Goal: Task Accomplishment & Management: Manage account settings

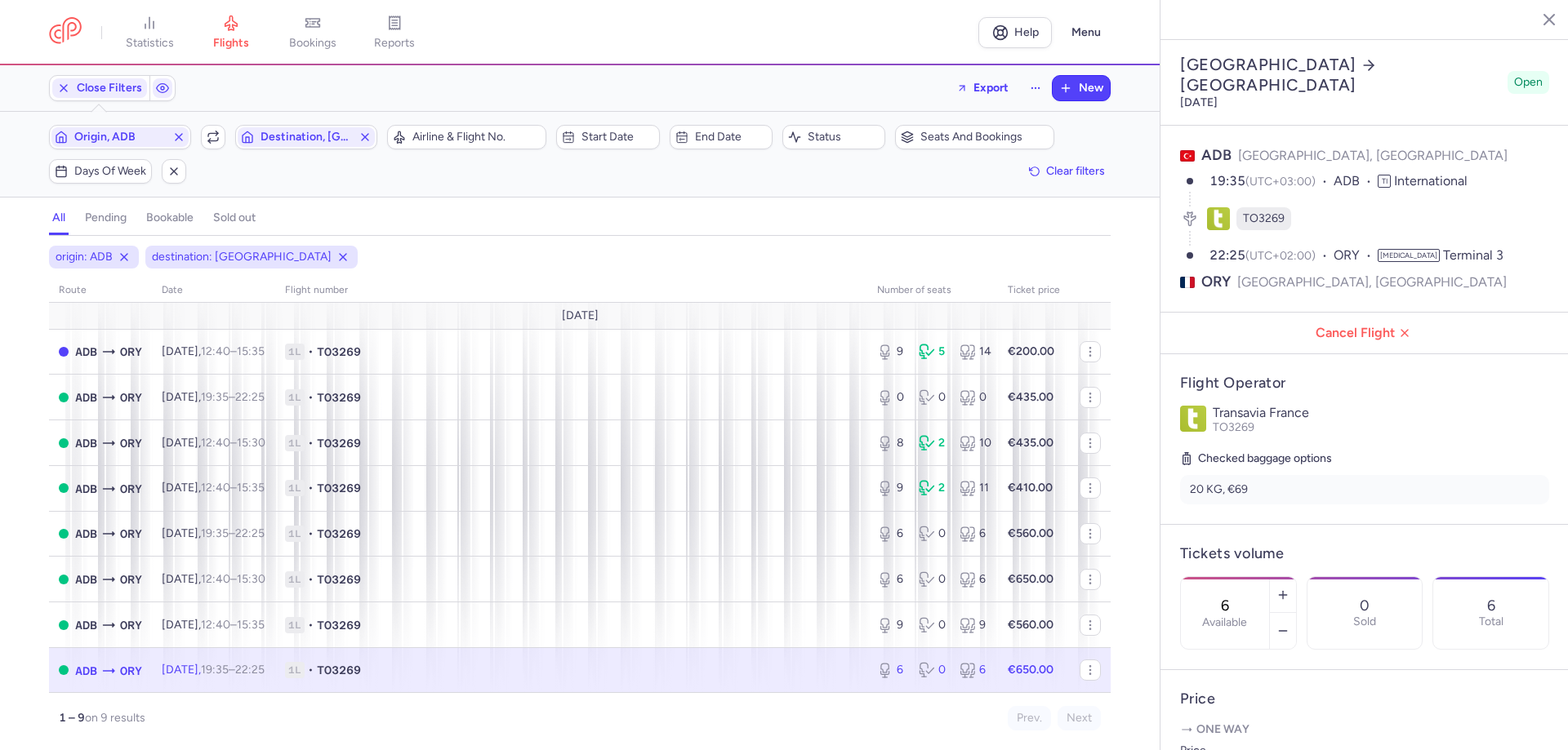
select select "days"
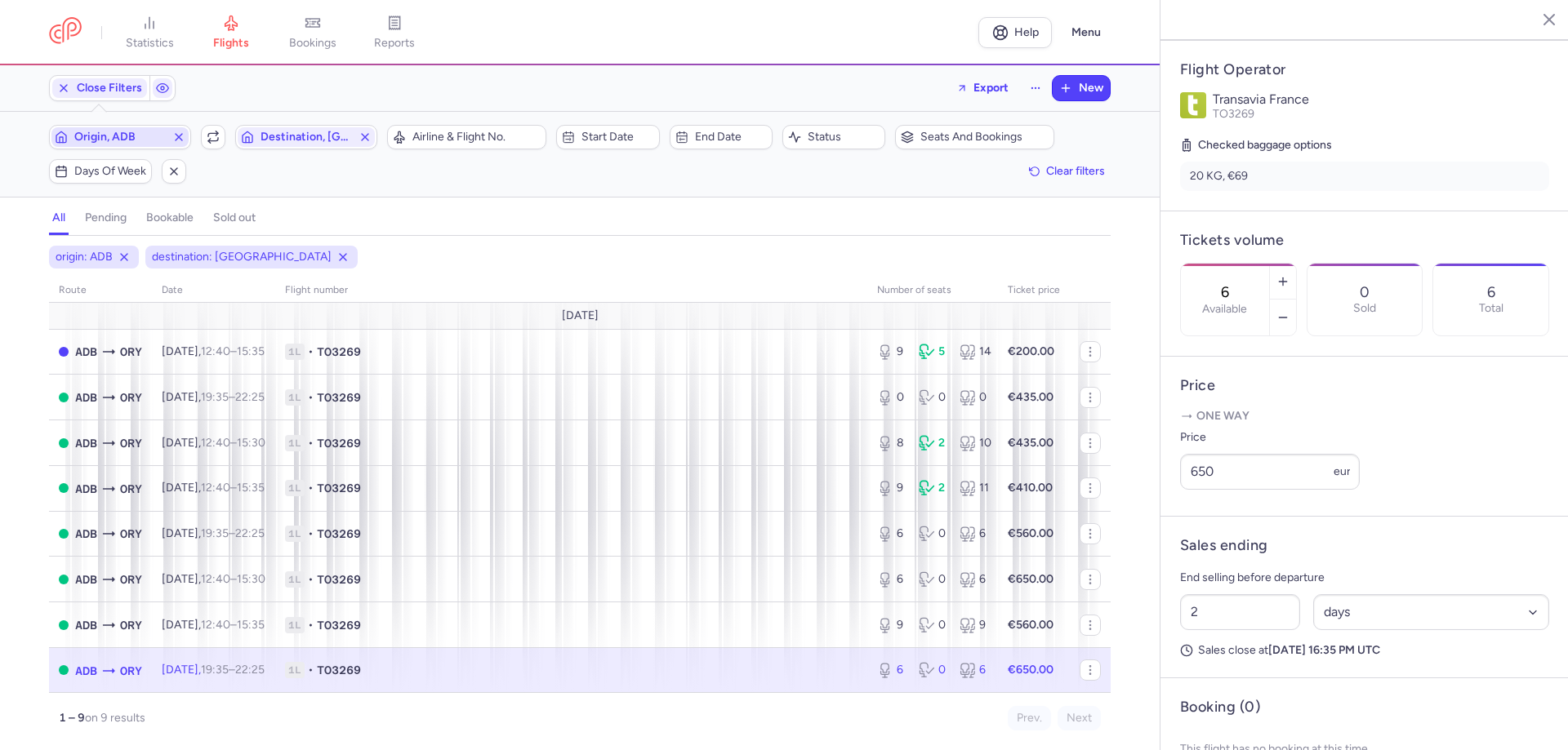
click at [132, 139] on span "Origin, ADB" at bounding box center [119, 137] width 91 height 13
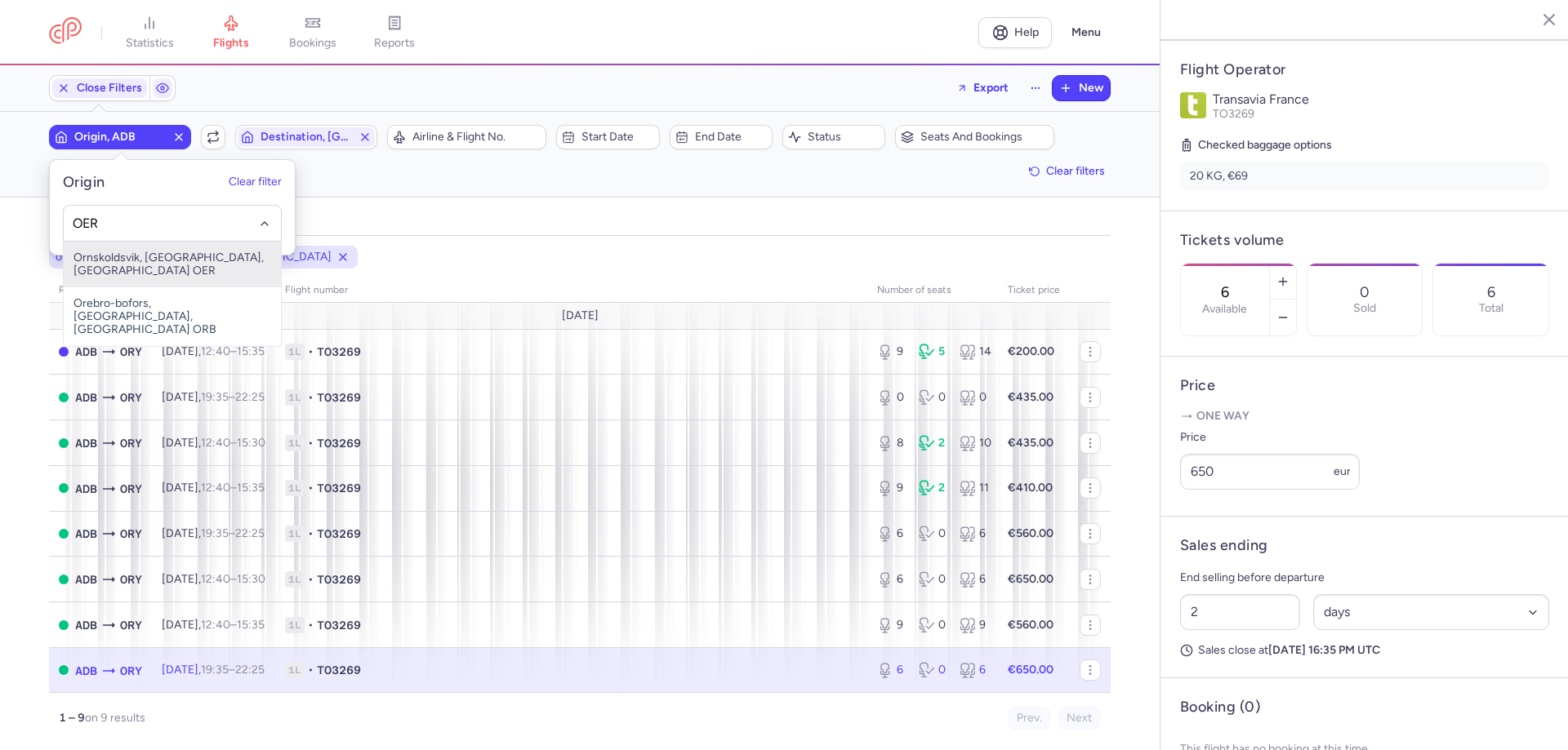
click at [125, 227] on input "OER" at bounding box center [172, 224] width 200 height 18
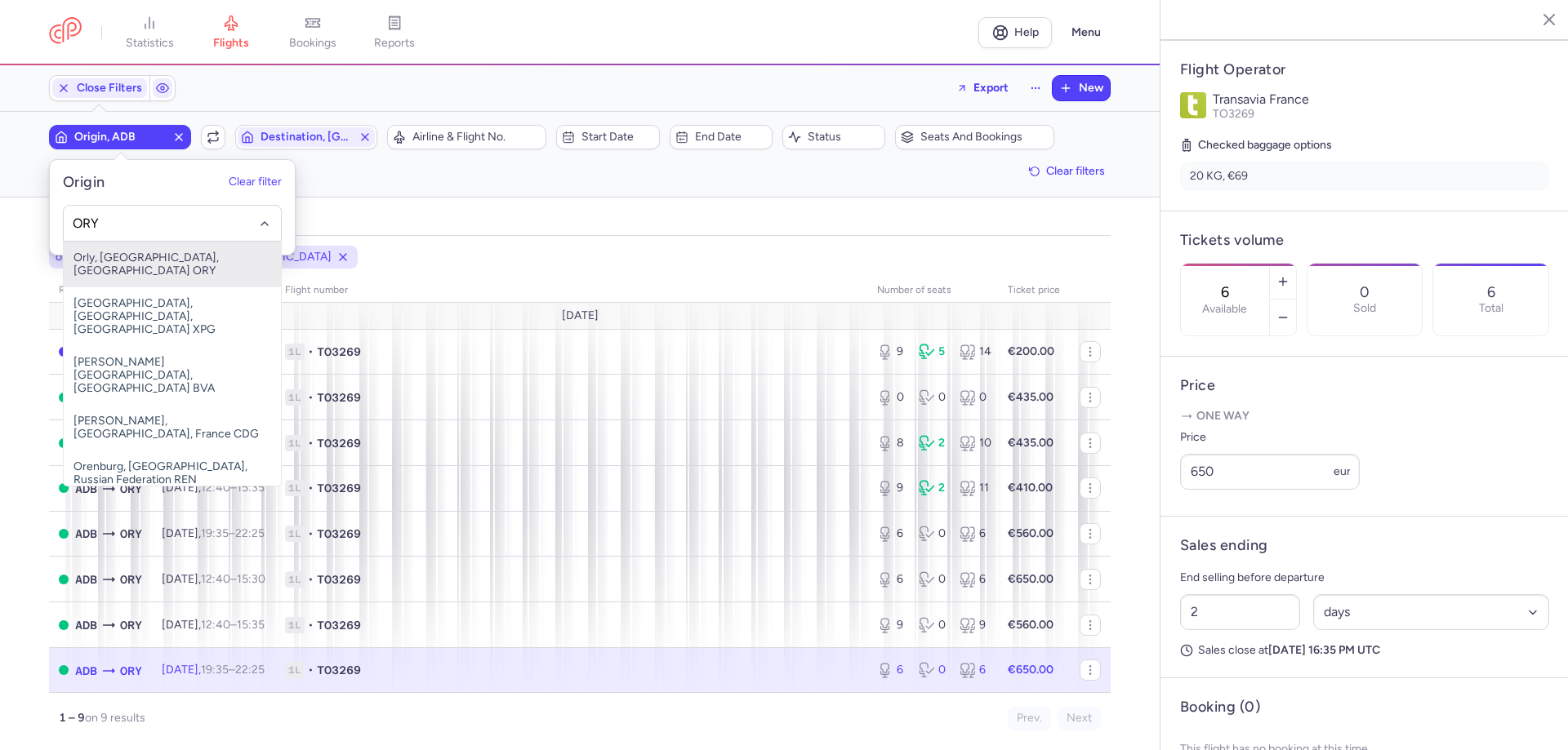
click at [143, 252] on span "Orly, [GEOGRAPHIC_DATA], [GEOGRAPHIC_DATA] ORY" at bounding box center [172, 264] width 217 height 45
type input "ORY"
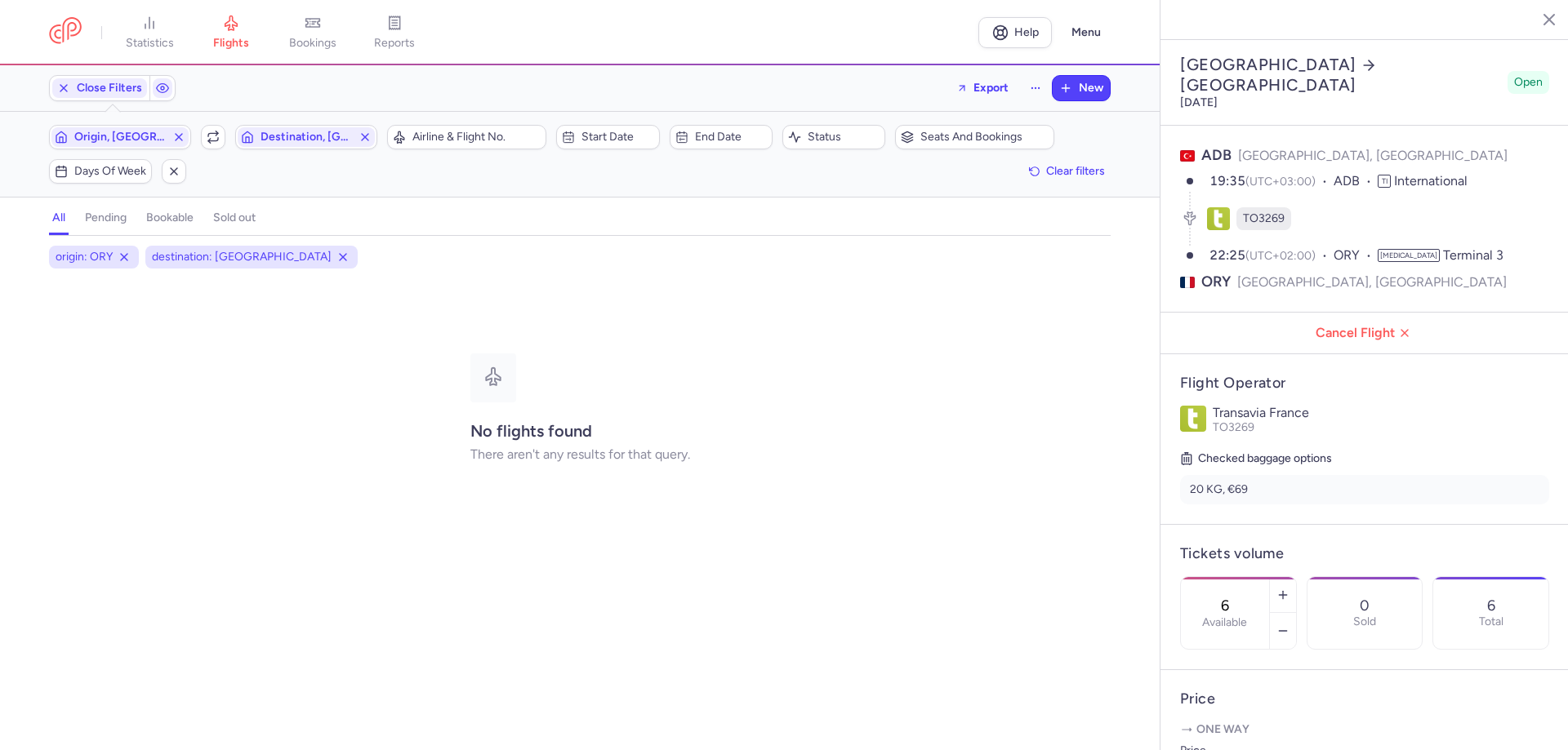
select select "days"
click at [312, 145] on span "Destination, [GEOGRAPHIC_DATA]" at bounding box center [306, 137] width 137 height 19
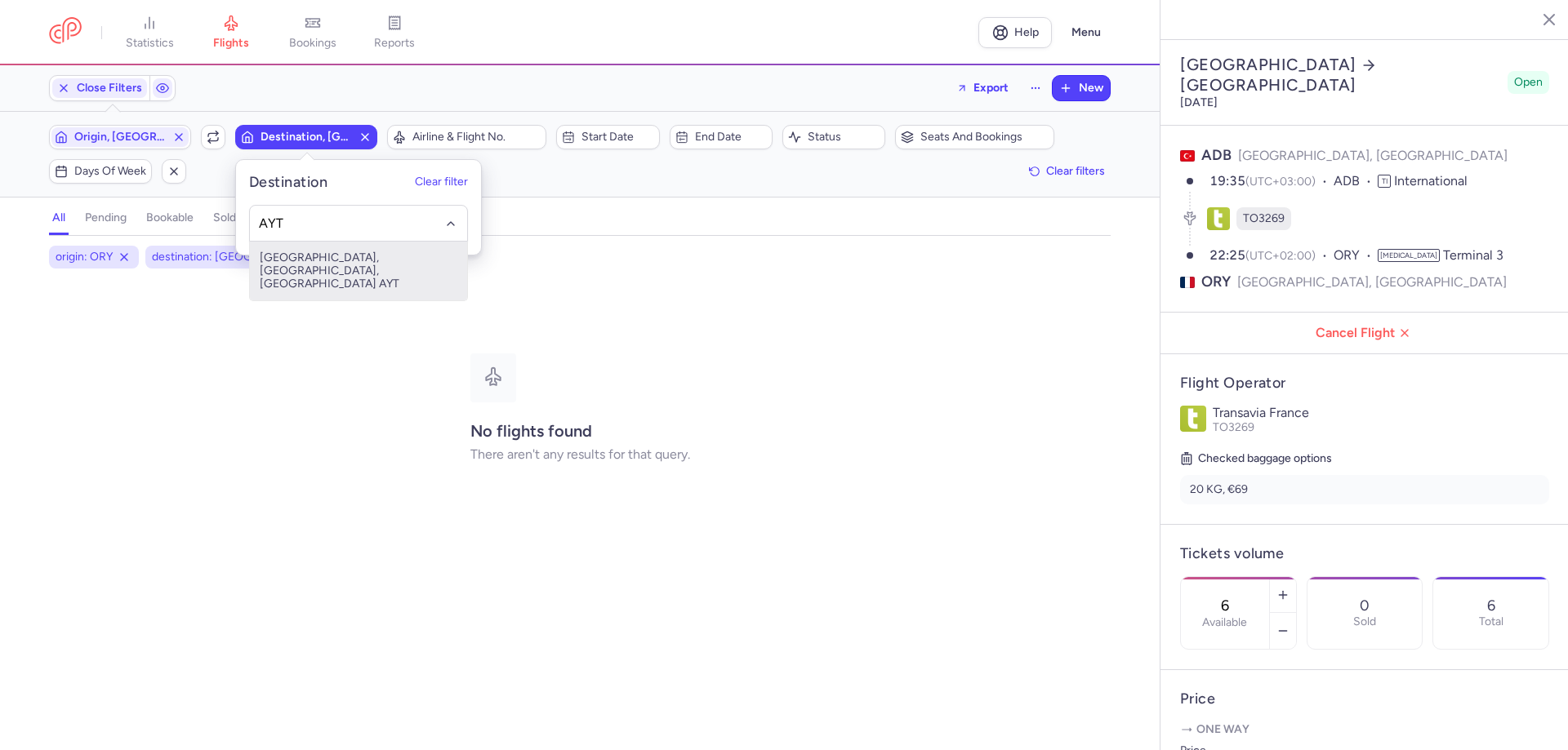
click at [314, 261] on span "Antalya, Antalya, Turkey AYT" at bounding box center [358, 270] width 217 height 58
type input "AYT"
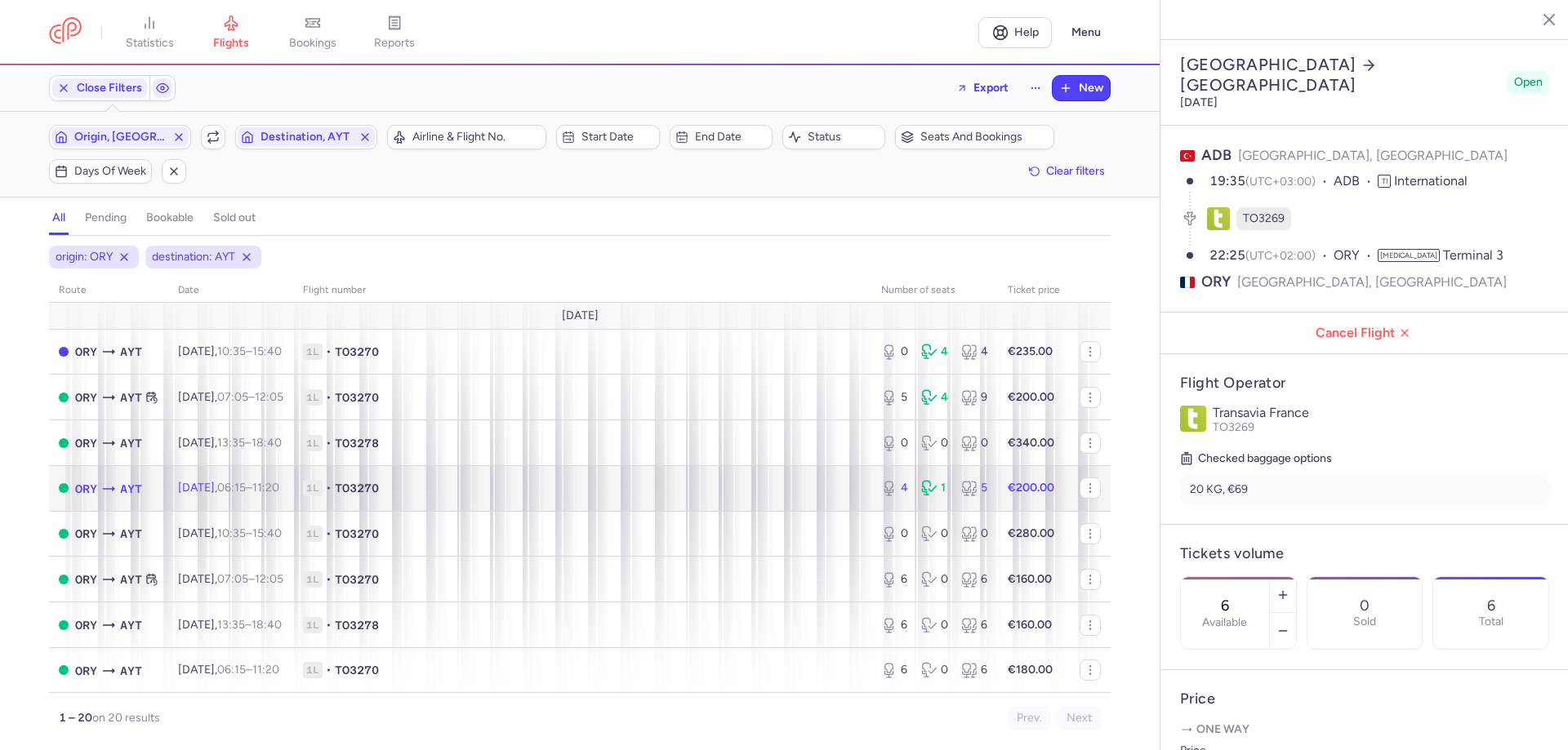
click at [568, 489] on span "1L • TO3270" at bounding box center [582, 488] width 558 height 17
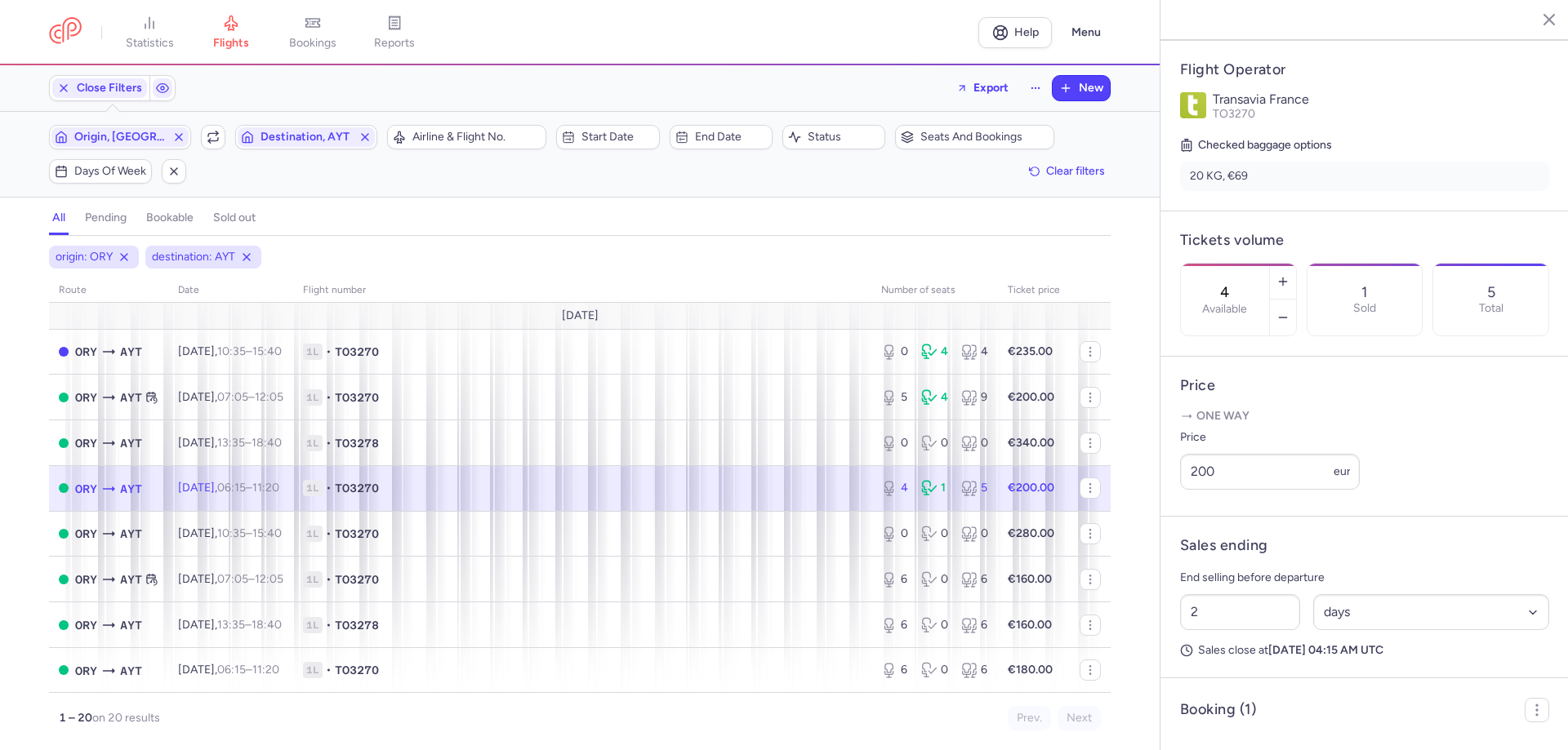
scroll to position [418, 0]
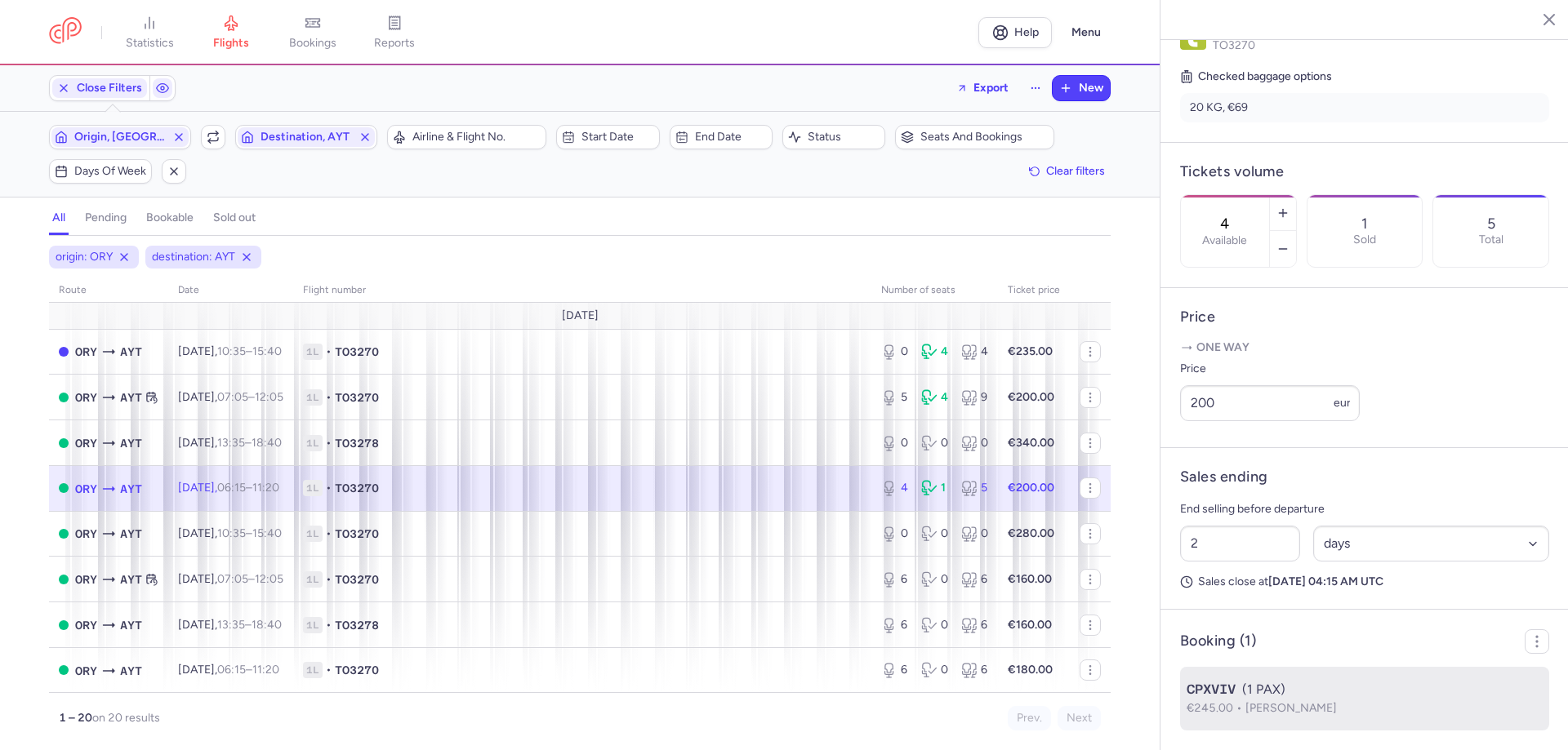
click at [1319, 705] on span "Christophe BOUTEILLER" at bounding box center [1290, 708] width 91 height 14
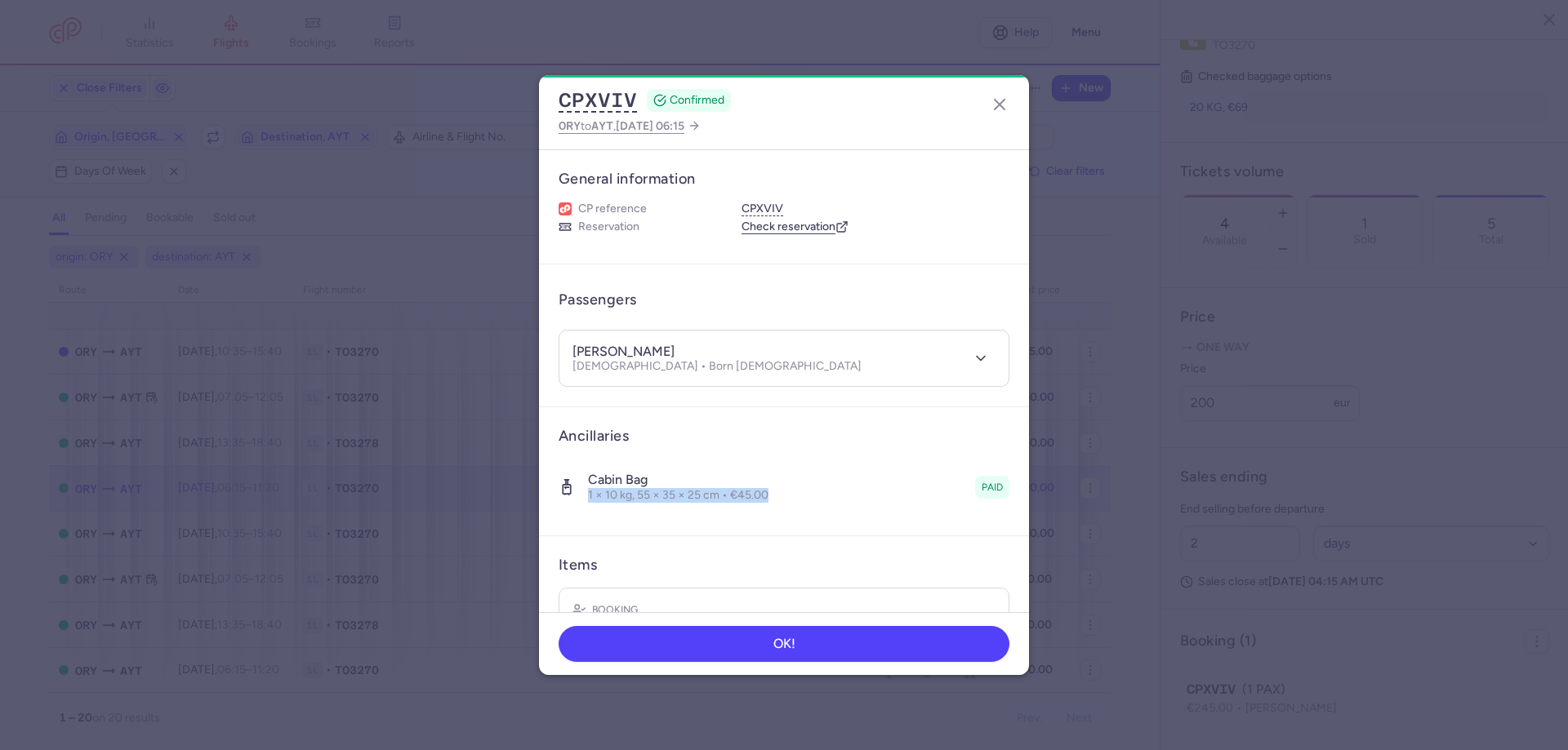
copy p "1 × 10 kg, 55 × 35 × 25 cm • €45.00"
drag, startPoint x: 588, startPoint y: 501, endPoint x: 774, endPoint y: 515, distance: 186.5
click at [774, 515] on div "Cabin bag 1 × 10 kg, 55 × 35 × 25 cm • €45.00 paid" at bounding box center [783, 488] width 450 height 57
drag, startPoint x: 643, startPoint y: 103, endPoint x: 560, endPoint y: 93, distance: 83.6
click at [560, 93] on div "CPXVIV CONFIRMED" at bounding box center [645, 100] width 172 height 24
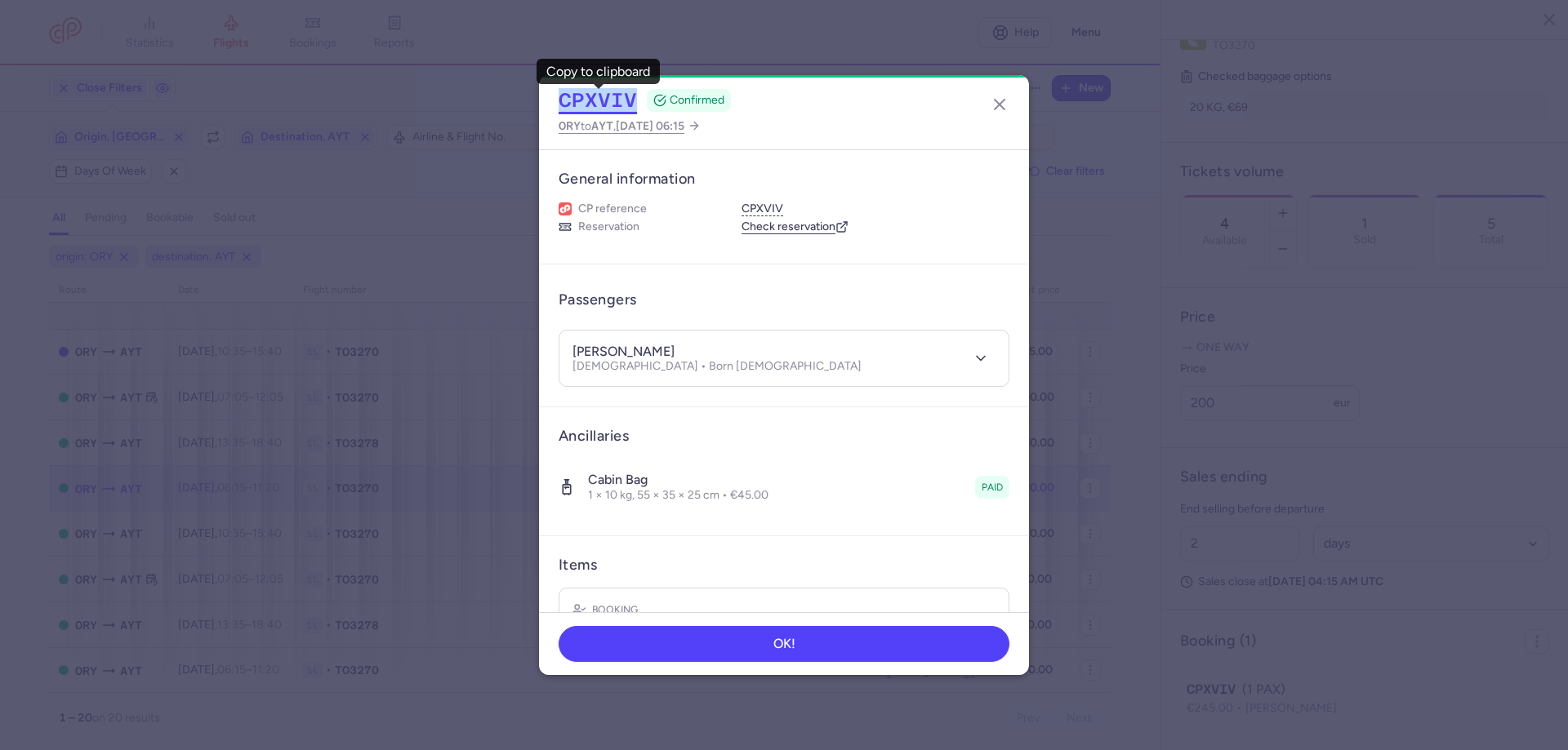
copy div "CPXVIV"
click at [1003, 107] on line "button" at bounding box center [999, 104] width 10 height 10
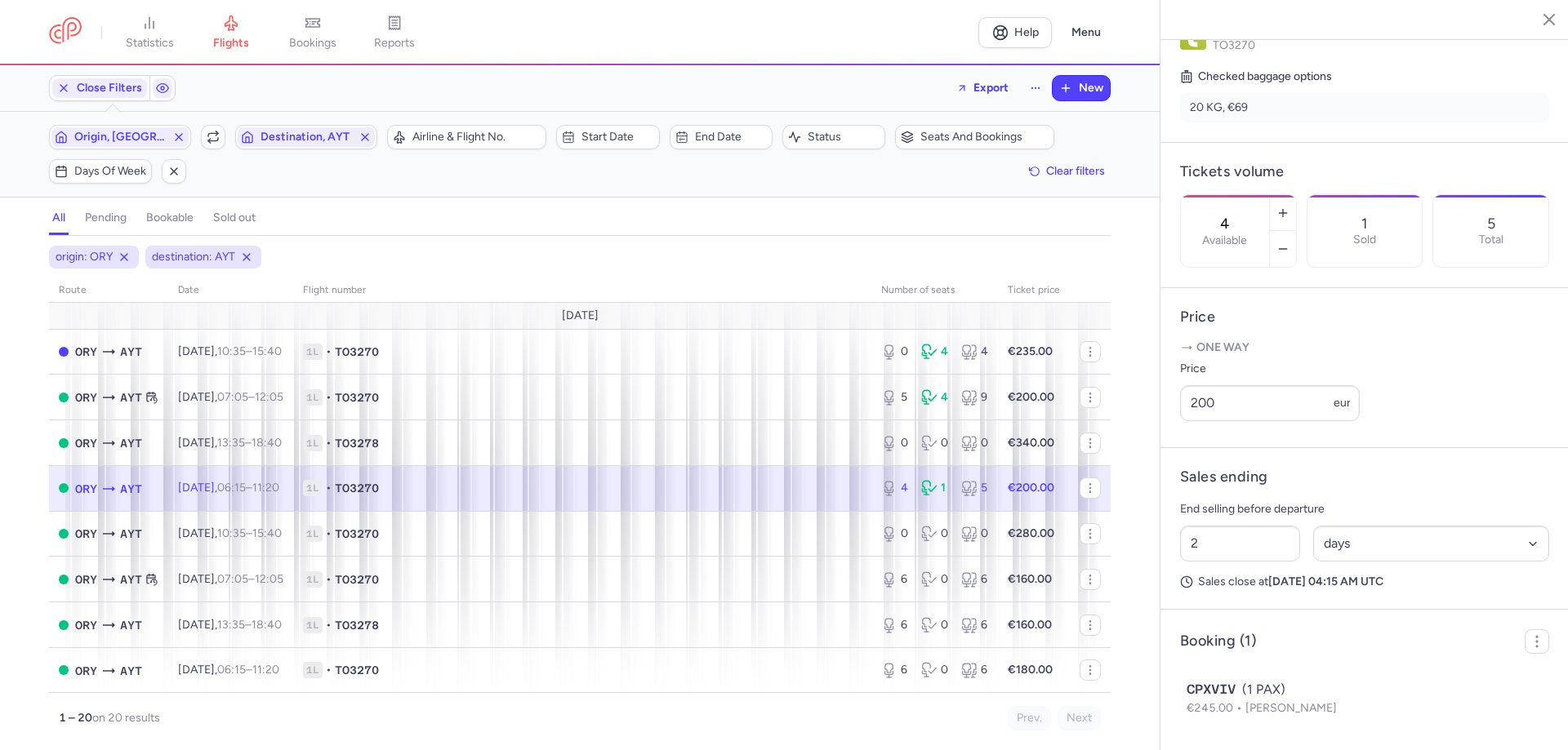
click at [534, 483] on span "1L • TO3270" at bounding box center [582, 488] width 558 height 17
click at [1296, 195] on button "button" at bounding box center [1283, 213] width 26 height 36
type input "5"
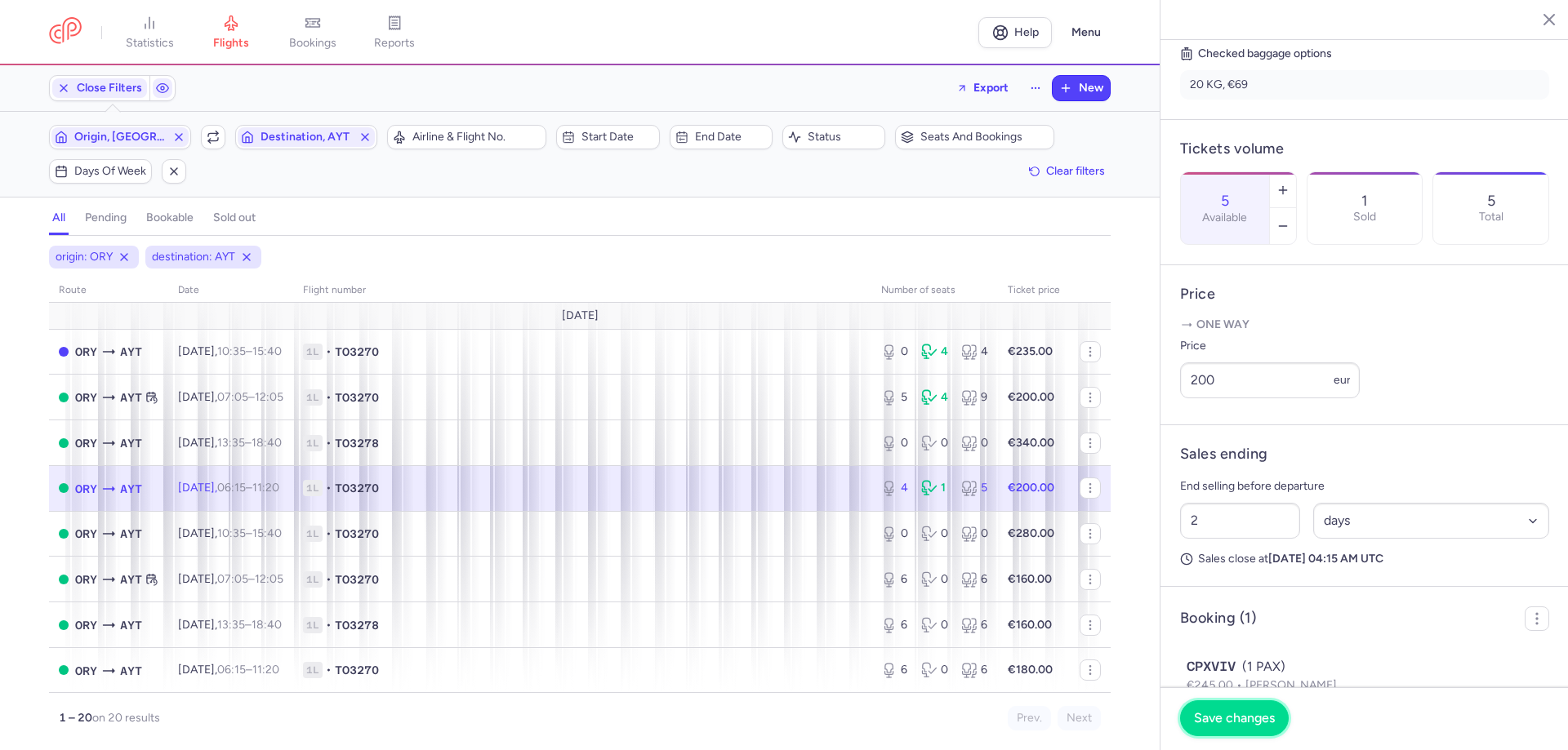
click at [1213, 715] on button "Save changes" at bounding box center [1233, 718] width 109 height 36
